Goal: Navigation & Orientation: Find specific page/section

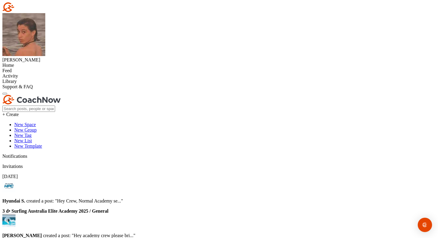
click at [32, 63] on div "Home" at bounding box center [218, 65] width 433 height 5
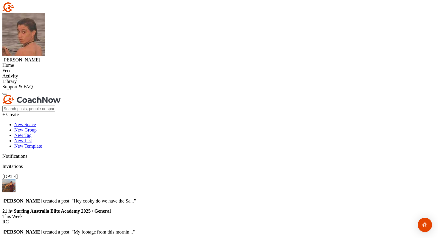
scroll to position [31, 0]
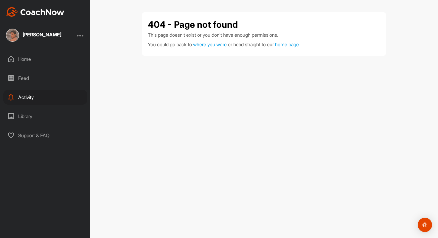
click at [36, 61] on div "Home" at bounding box center [45, 59] width 84 height 15
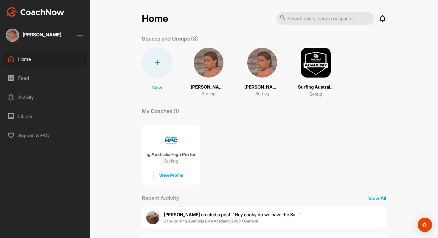
scroll to position [84, 0]
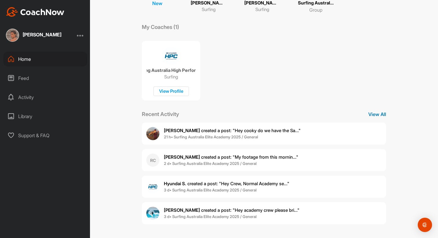
click at [376, 112] on p "View All" at bounding box center [377, 113] width 18 height 7
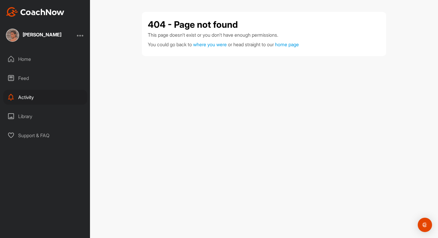
click at [25, 75] on div "Feed" at bounding box center [45, 78] width 84 height 15
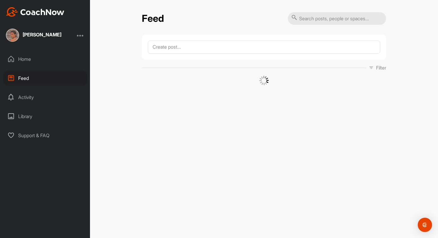
click at [34, 113] on div "Library" at bounding box center [45, 116] width 84 height 15
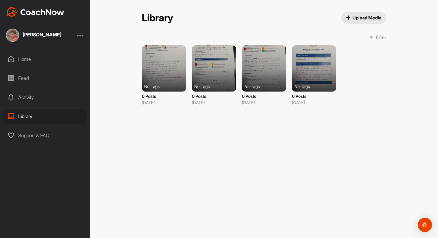
click at [35, 77] on div "Feed" at bounding box center [45, 78] width 84 height 15
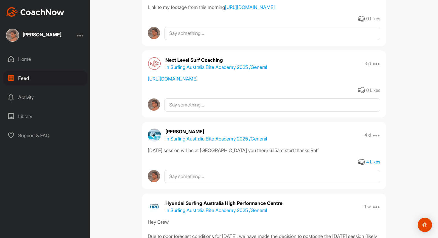
scroll to position [707, 0]
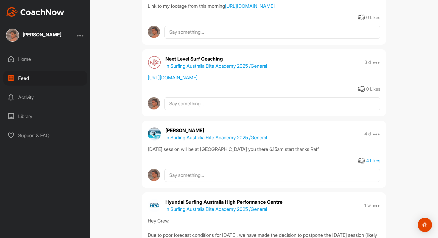
click at [185, 81] on div "https://www.dropbox.com/scl/fo/bieeqwqn5xt0kcoqugnmq/ACwnrZOLkcQdJgq9AZf_kYE?rl…" at bounding box center [264, 77] width 232 height 7
click at [189, 80] on link "https://www.dropbox.com/scl/fo/bieeqwqn5xt0kcoqugnmq/ACwnrZOLkcQdJgq9AZf_kYE?rl…" at bounding box center [173, 77] width 50 height 6
